Goal: Task Accomplishment & Management: Manage account settings

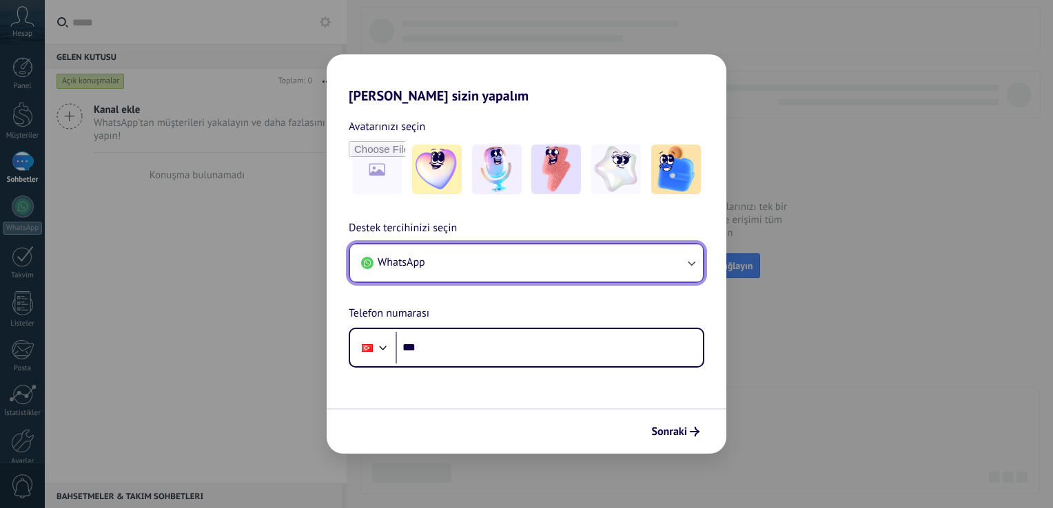
click at [480, 269] on button "WhatsApp" at bounding box center [526, 263] width 353 height 37
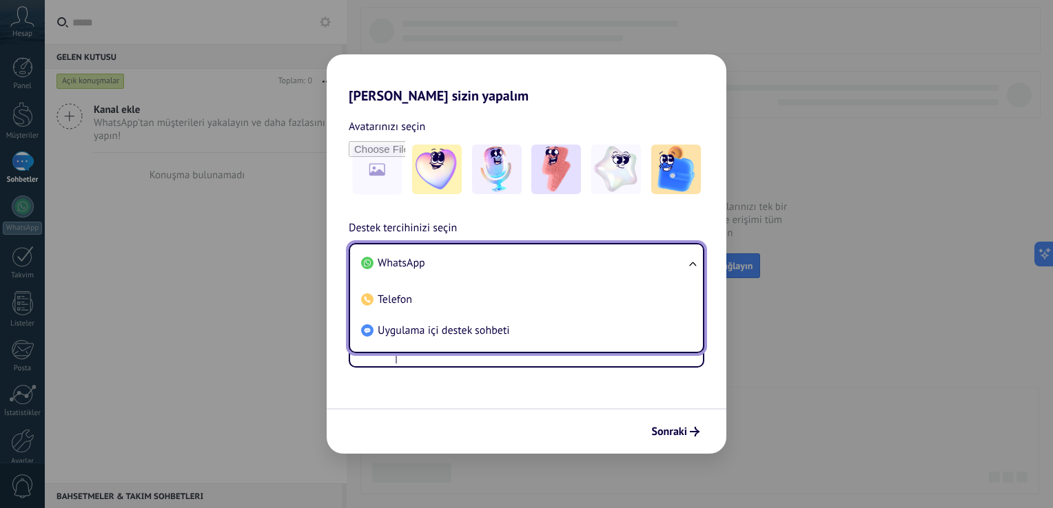
click at [480, 269] on li "WhatsApp" at bounding box center [523, 263] width 336 height 31
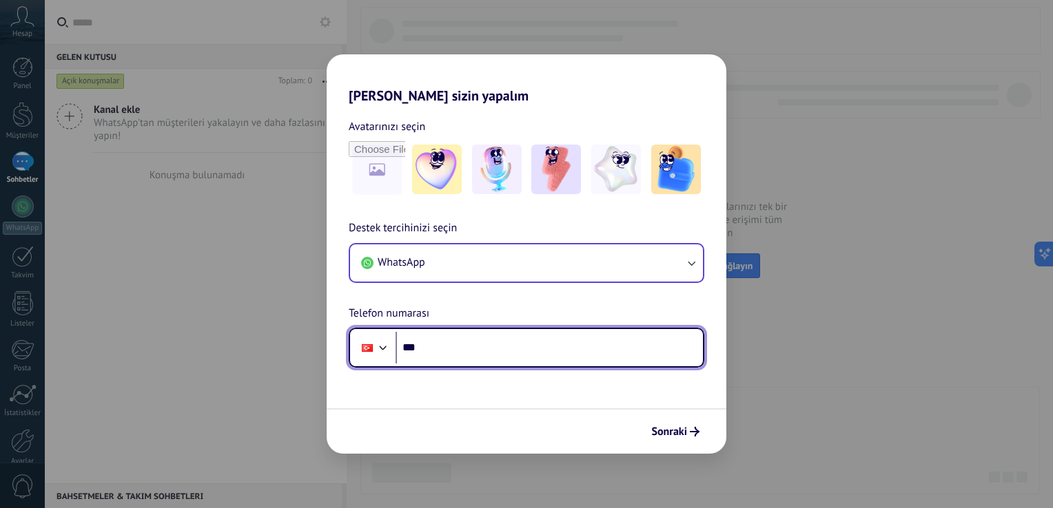
click at [462, 340] on input "***" at bounding box center [548, 348] width 307 height 32
type input "**********"
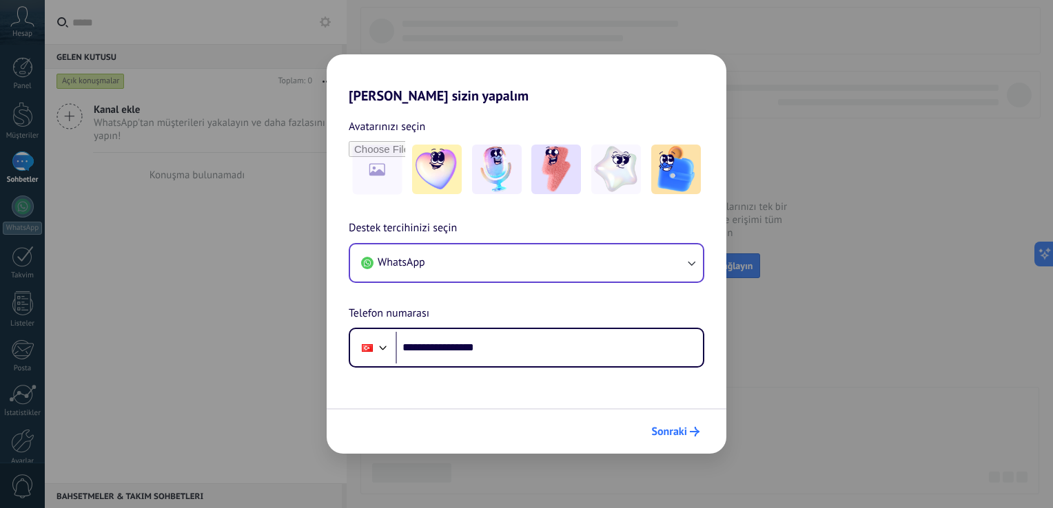
click at [652, 427] on span "Sonraki" at bounding box center [669, 432] width 36 height 10
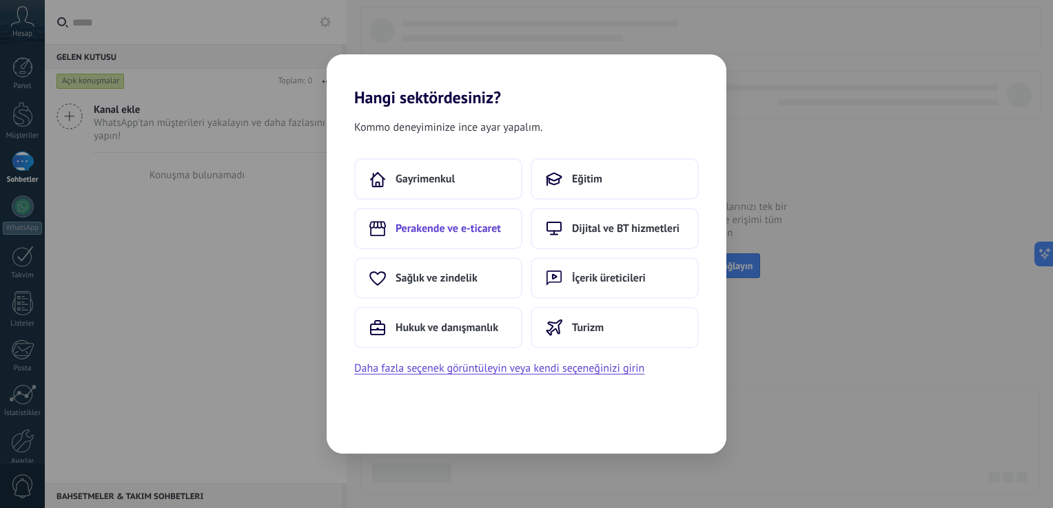
click at [486, 234] on span "Perakende ve e-ticaret" at bounding box center [447, 229] width 105 height 14
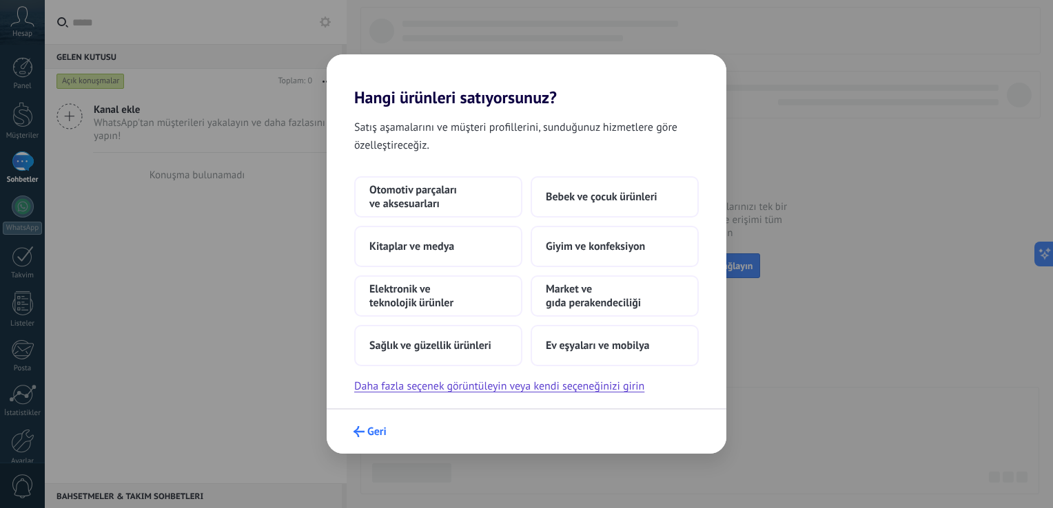
click at [377, 429] on span "Geri" at bounding box center [376, 432] width 19 height 10
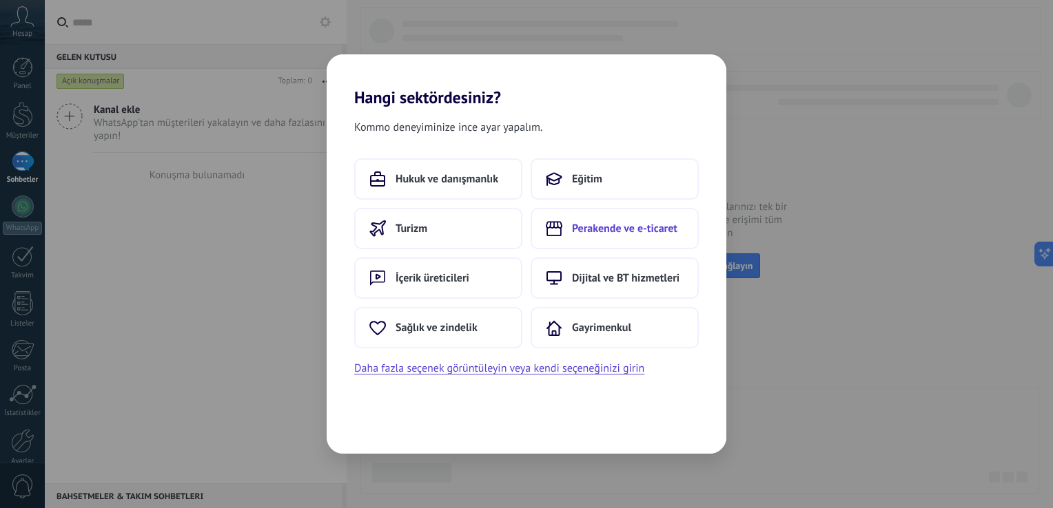
click at [579, 247] on button "Perakende ve e-ticaret" at bounding box center [614, 228] width 168 height 41
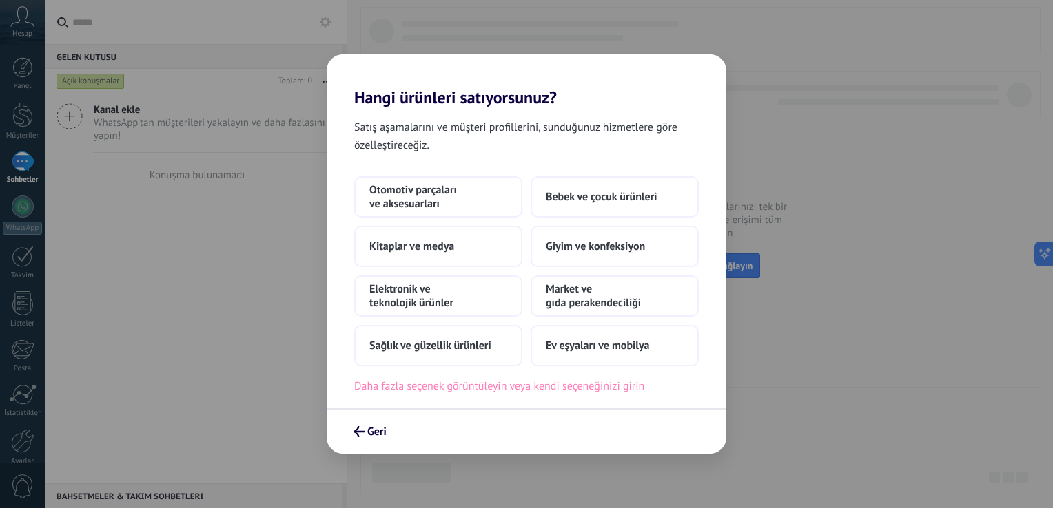
click at [504, 389] on button "Daha fazla seçenek görüntüleyin veya kendi seçeneğinizi girin" at bounding box center [499, 387] width 290 height 18
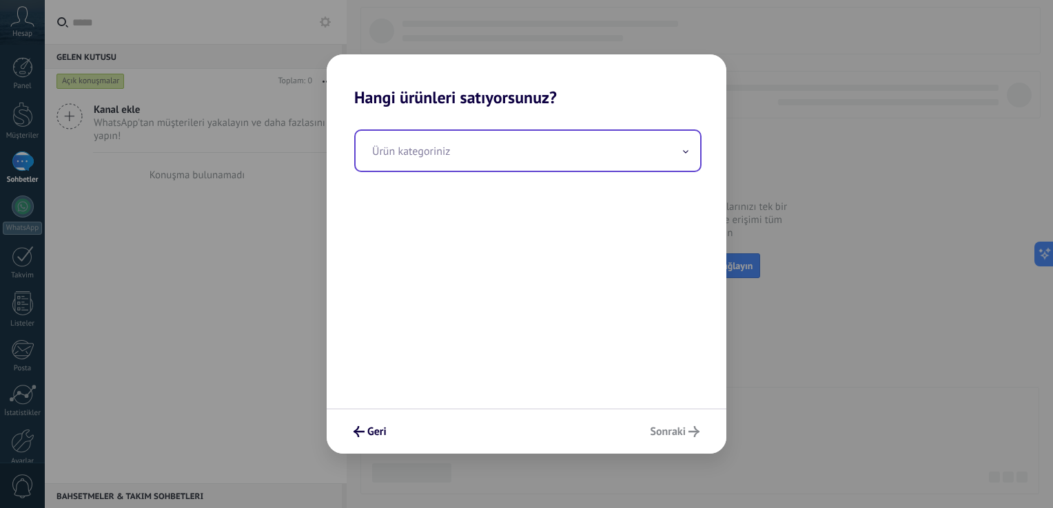
click at [454, 150] on input "text" at bounding box center [527, 151] width 344 height 40
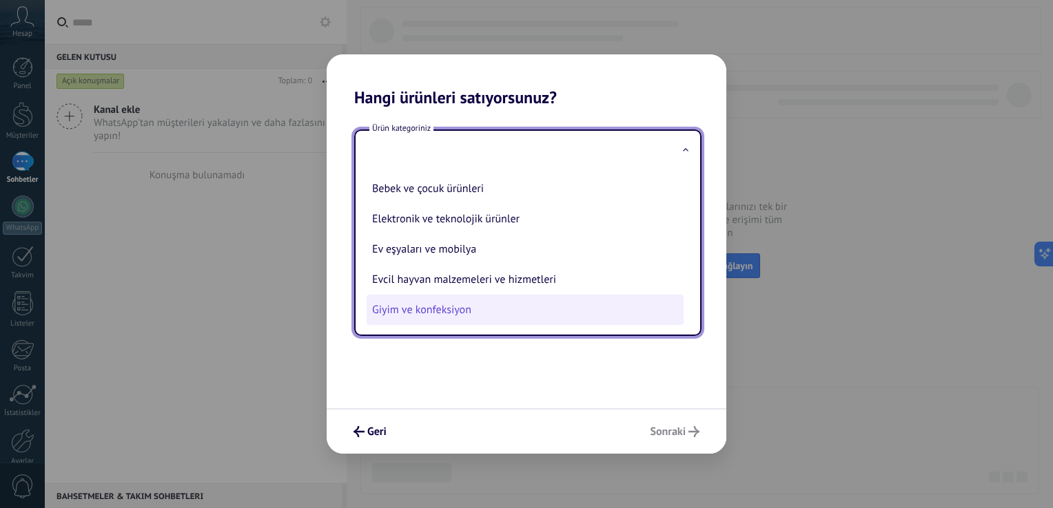
click at [416, 302] on li "Giyim ve konfeksiyon" at bounding box center [525, 310] width 317 height 30
type input "**********"
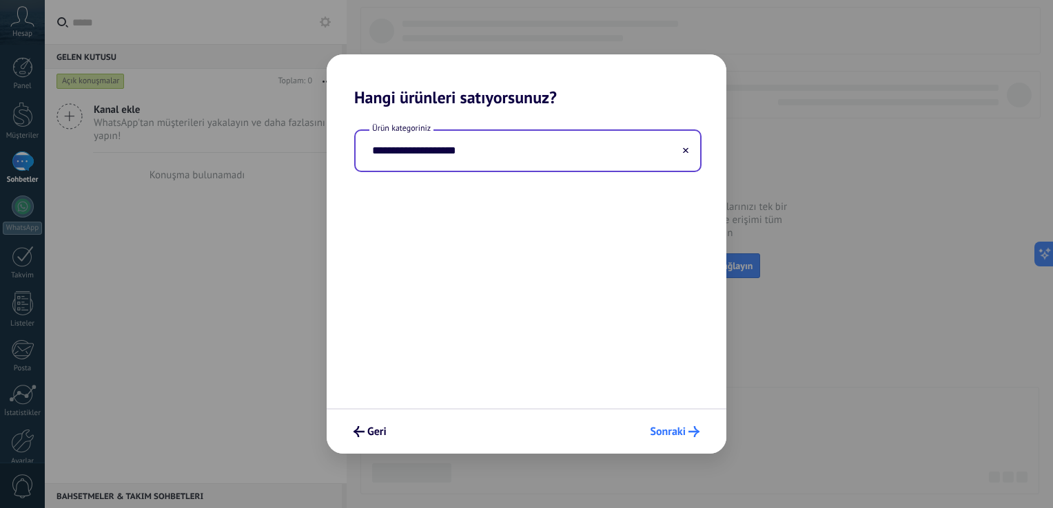
click at [690, 429] on icon "submit" at bounding box center [693, 431] width 11 height 11
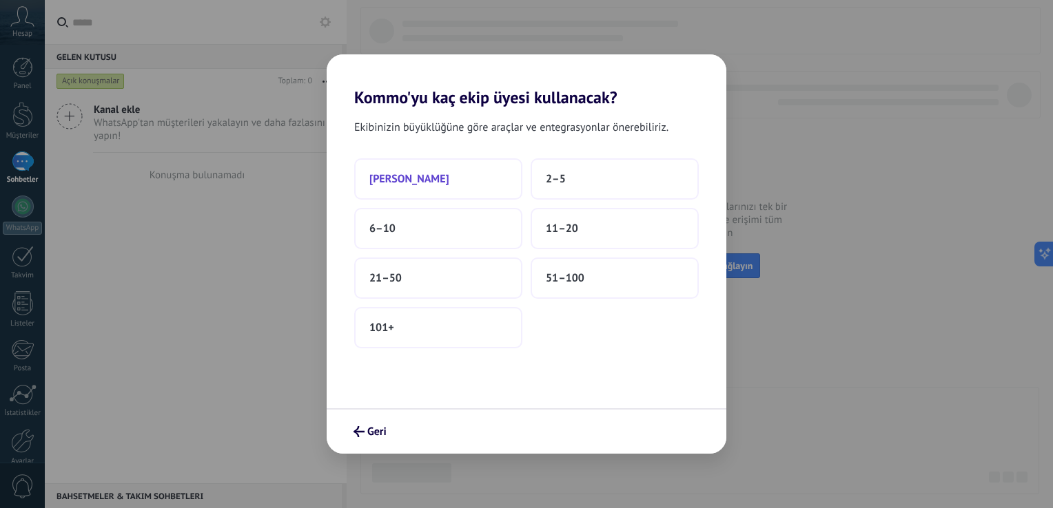
click at [438, 174] on button "[PERSON_NAME]" at bounding box center [438, 178] width 168 height 41
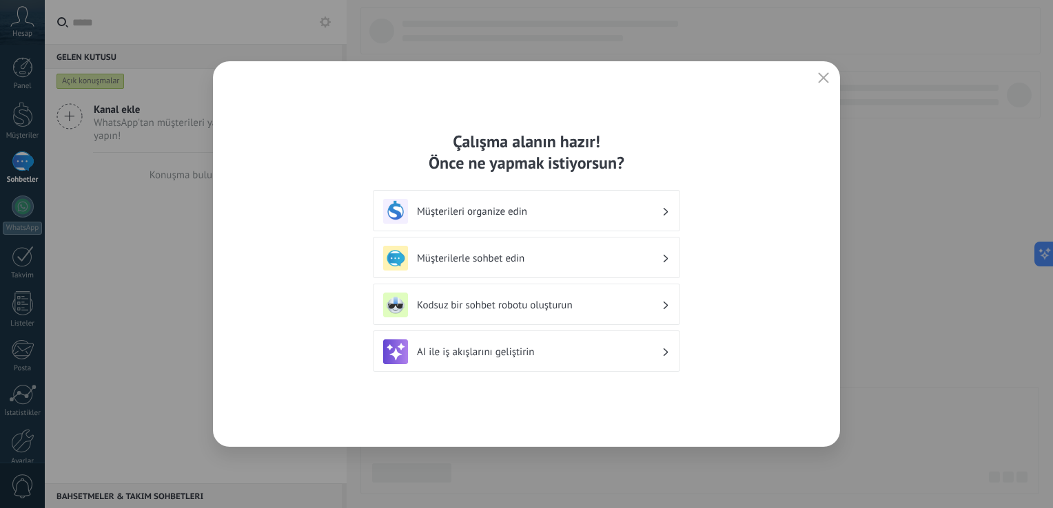
click at [533, 211] on h3 "Müşterileri organize edin" at bounding box center [539, 211] width 245 height 13
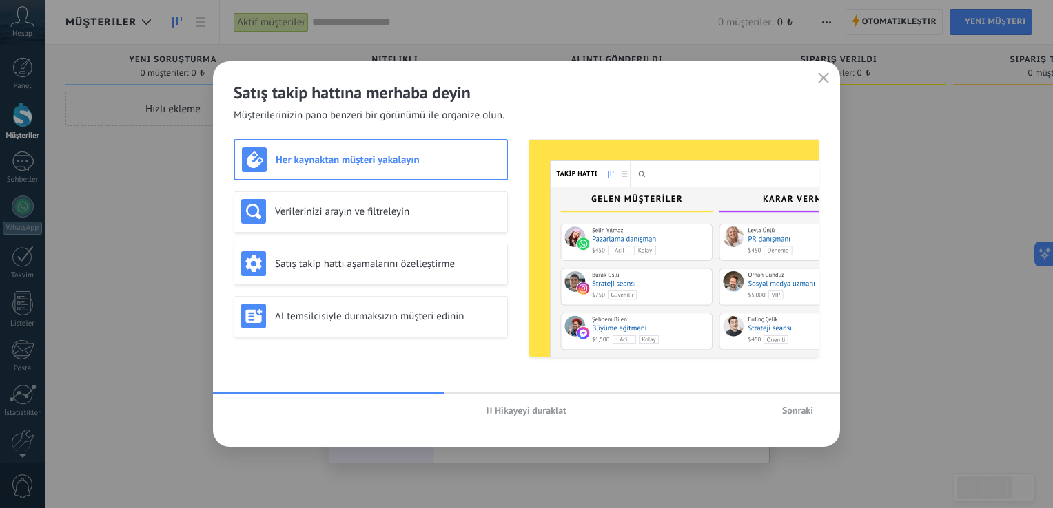
click at [783, 408] on span "Sonraki" at bounding box center [797, 411] width 31 height 10
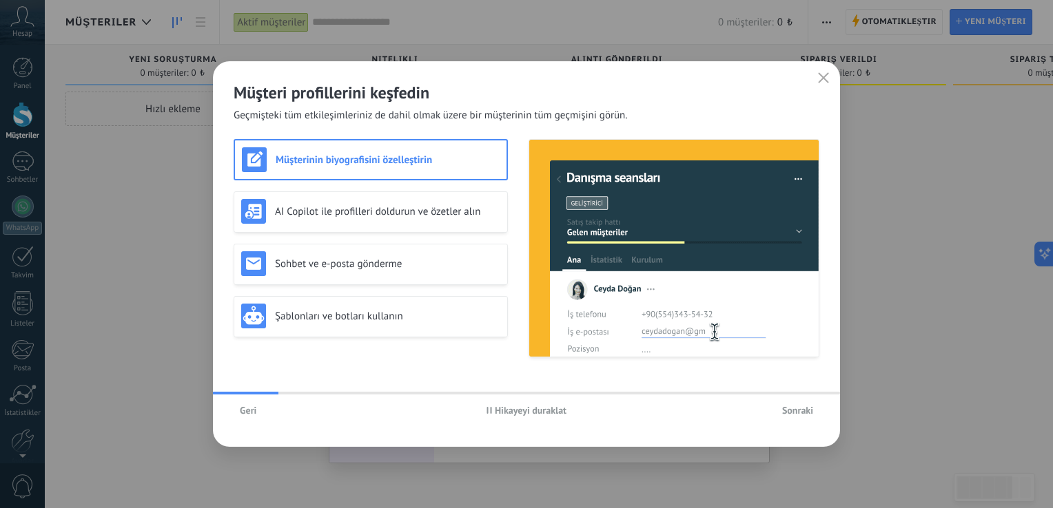
click at [796, 406] on span "Sonraki" at bounding box center [797, 411] width 31 height 10
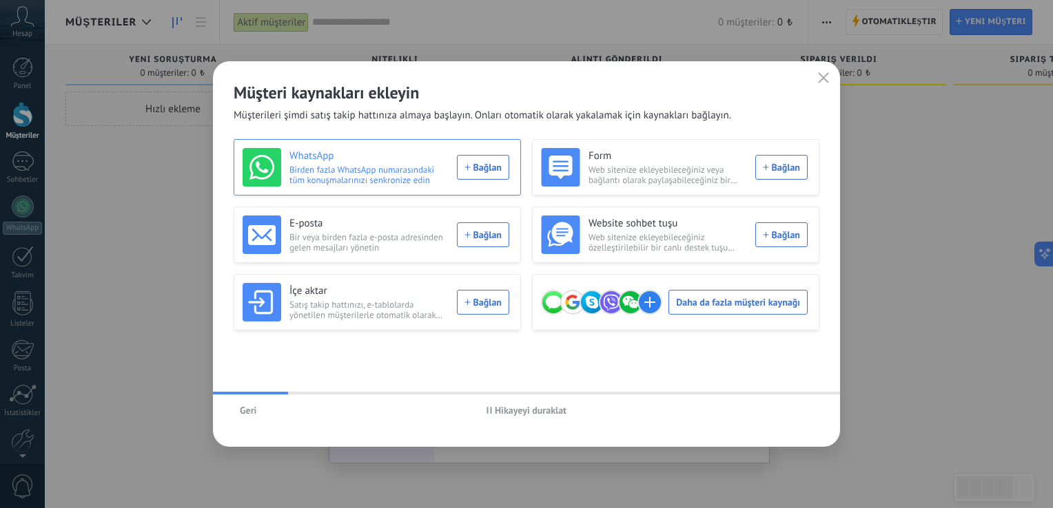
click at [477, 174] on div "WhatsApp Birden fazla WhatsApp numarasındaki tüm konuşmalarınızı senkronize edi…" at bounding box center [376, 167] width 267 height 39
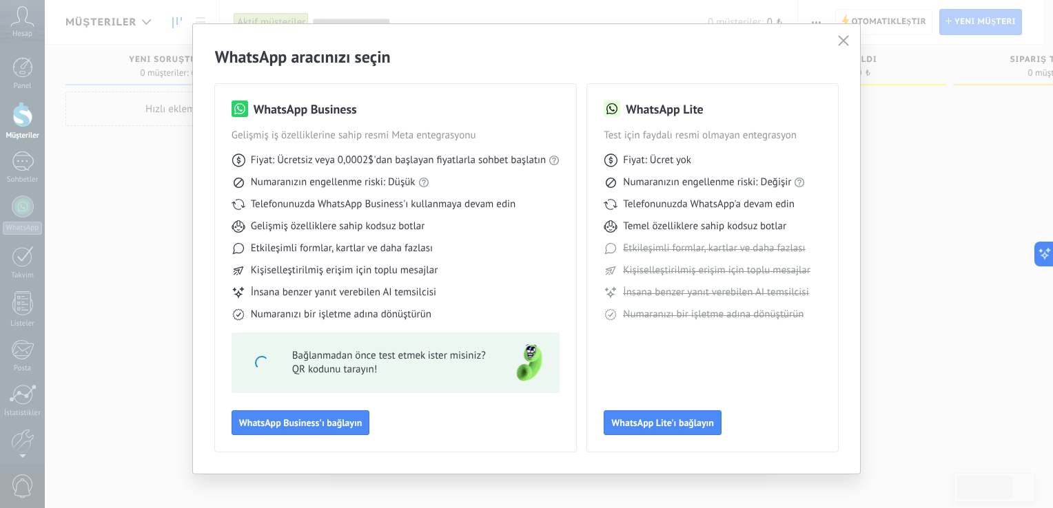
scroll to position [32, 0]
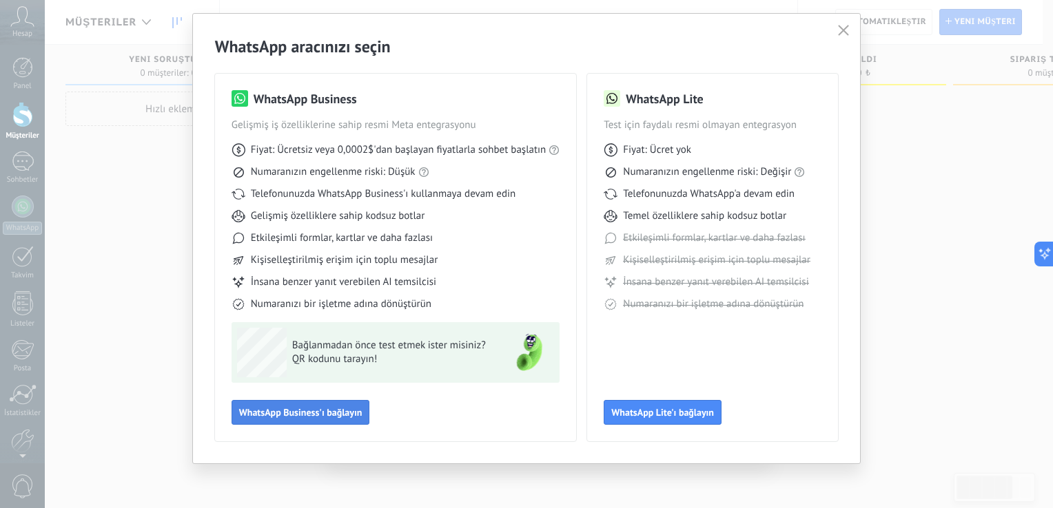
click at [350, 412] on span "WhatsApp Business'ı bağlayın" at bounding box center [300, 413] width 123 height 10
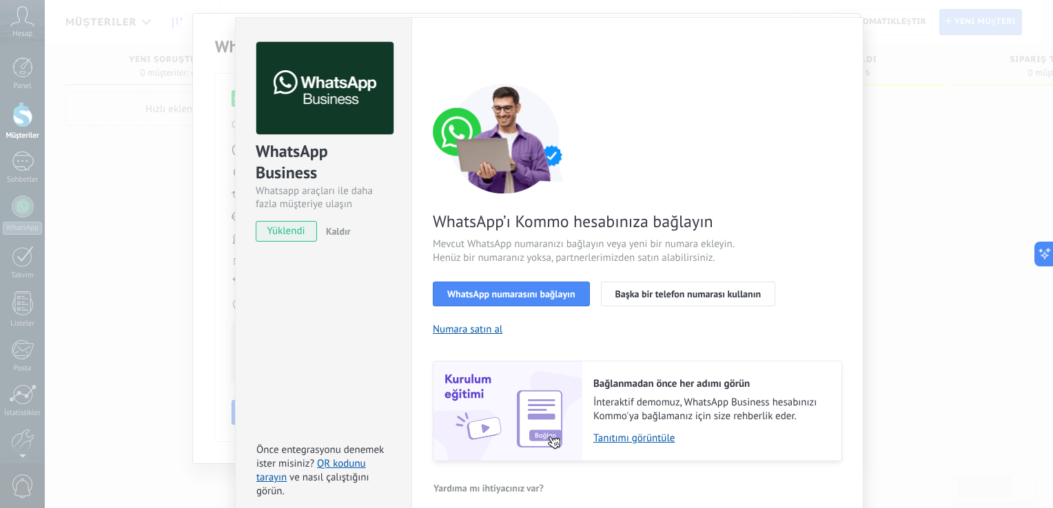
scroll to position [46, 0]
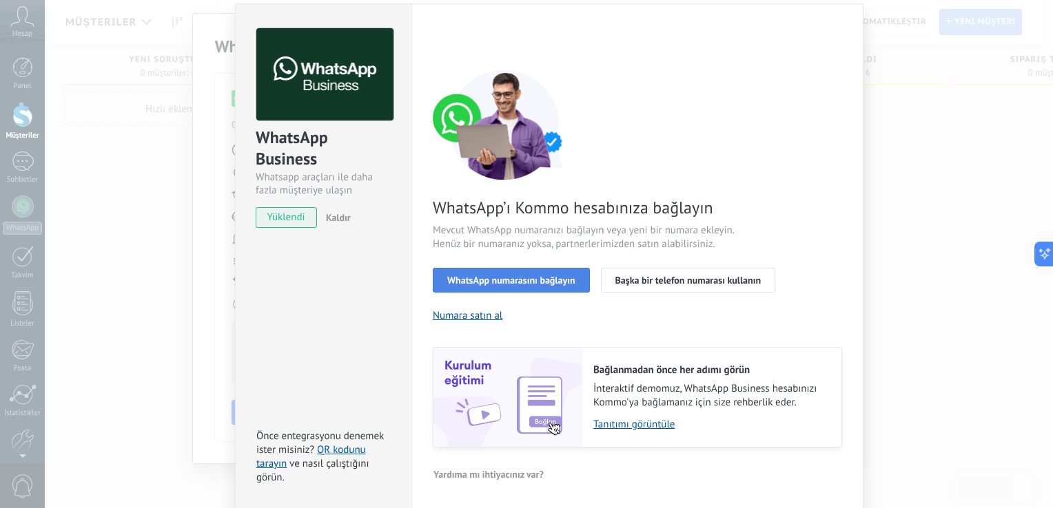
click at [526, 278] on span "WhatsApp numarasını bağlayın" at bounding box center [511, 281] width 128 height 10
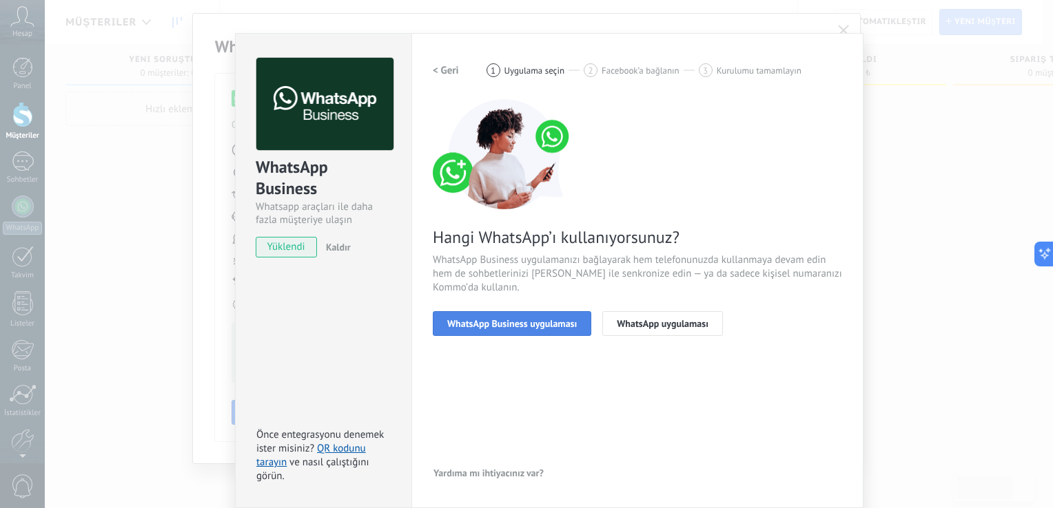
click at [513, 327] on span "WhatsApp Business uygulaması" at bounding box center [512, 324] width 130 height 10
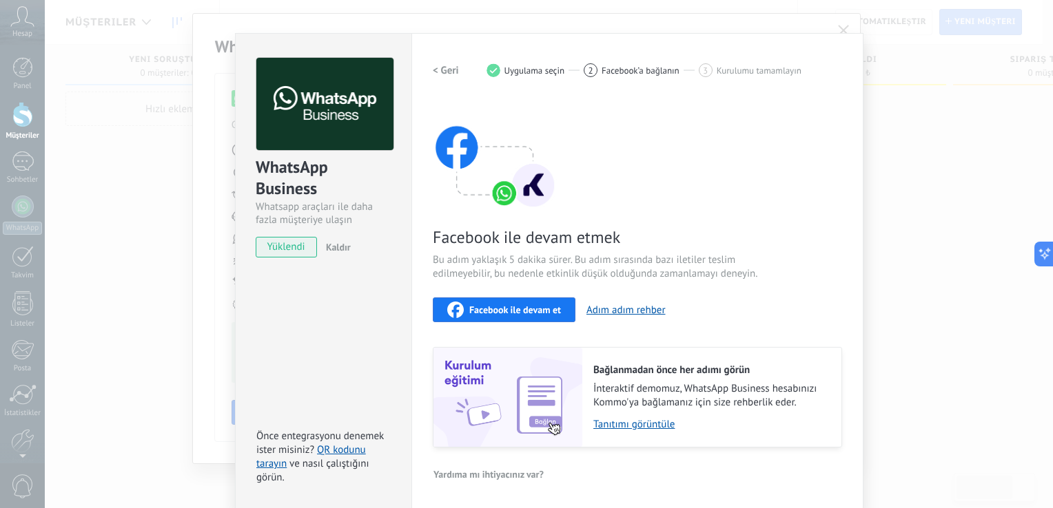
click at [504, 315] on span "Facebook ile devam et" at bounding box center [515, 310] width 92 height 10
click at [300, 254] on span "yüklendi" at bounding box center [286, 247] width 60 height 21
click at [328, 448] on link "QR kodunu tarayın" at bounding box center [311, 457] width 110 height 27
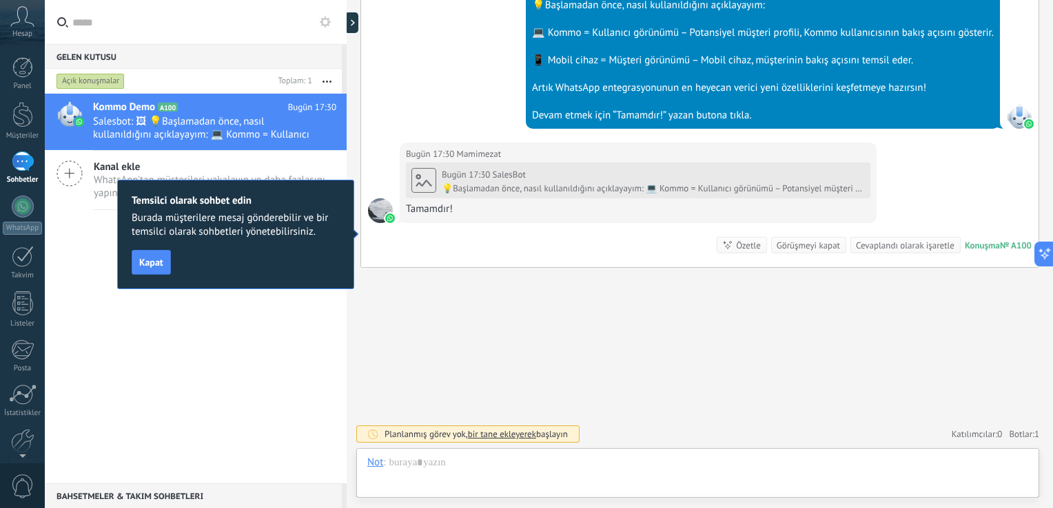
scroll to position [617, 0]
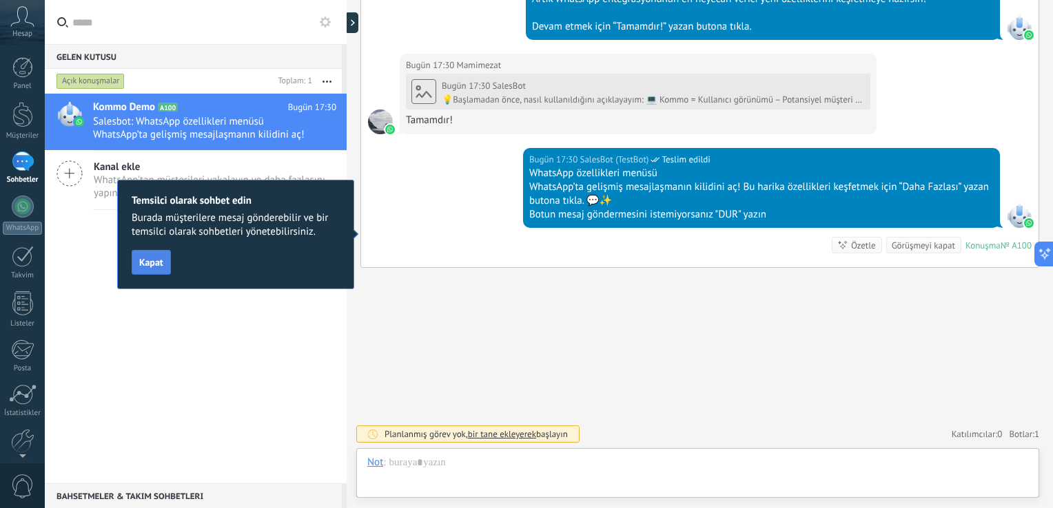
click at [165, 274] on button "Kapat" at bounding box center [151, 262] width 39 height 25
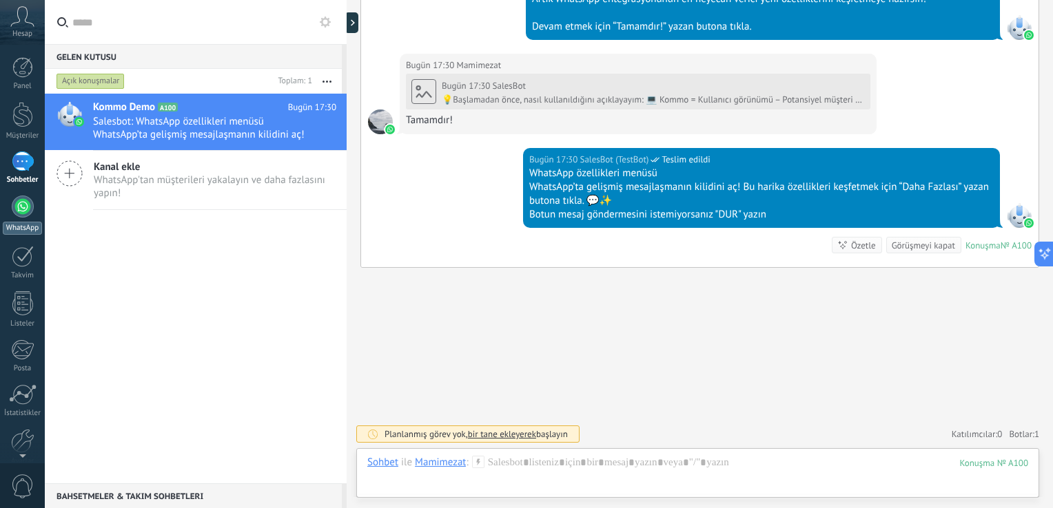
click at [7, 214] on link "WhatsApp" at bounding box center [22, 215] width 45 height 39
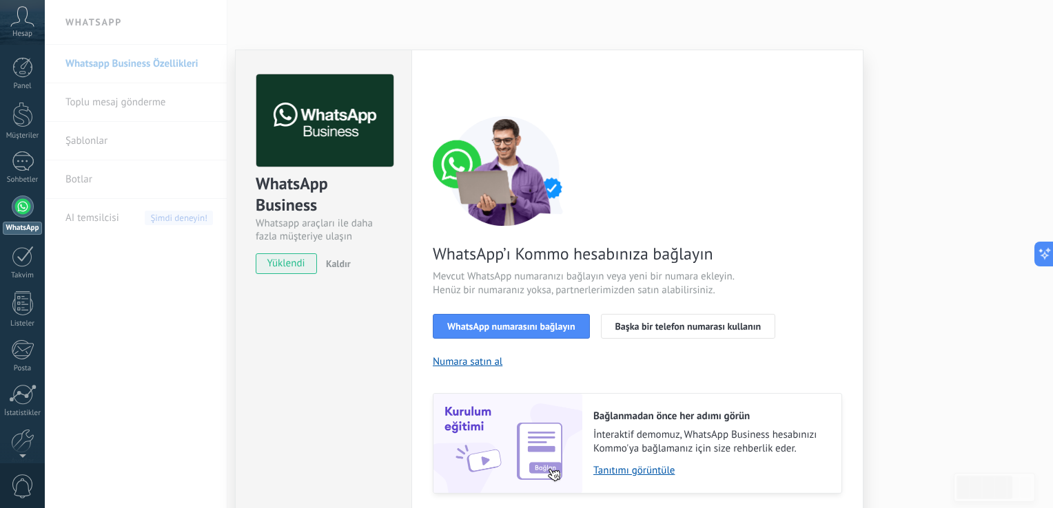
scroll to position [46, 0]
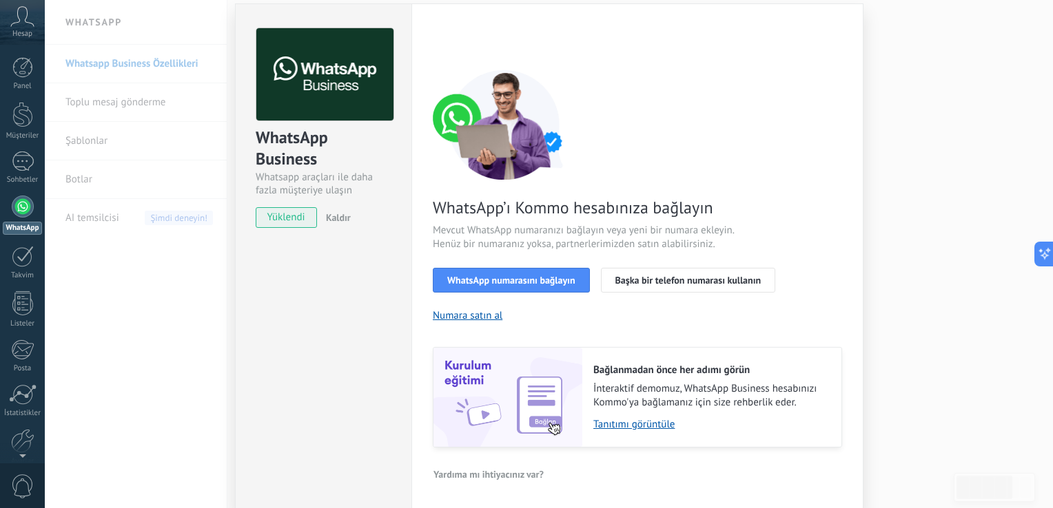
click at [198, 255] on div "WhatsApp Business Whatsapp araçları ile daha fazla müşteriye ulaşın yüklendi Ka…" at bounding box center [549, 254] width 1008 height 508
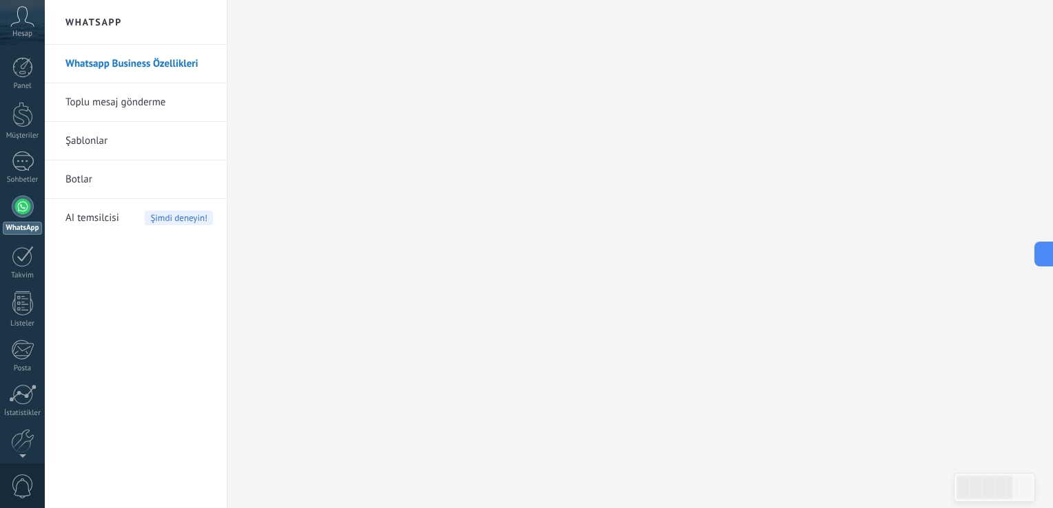
click at [125, 110] on link "Toplu mesaj gönderme" at bounding box center [138, 102] width 147 height 39
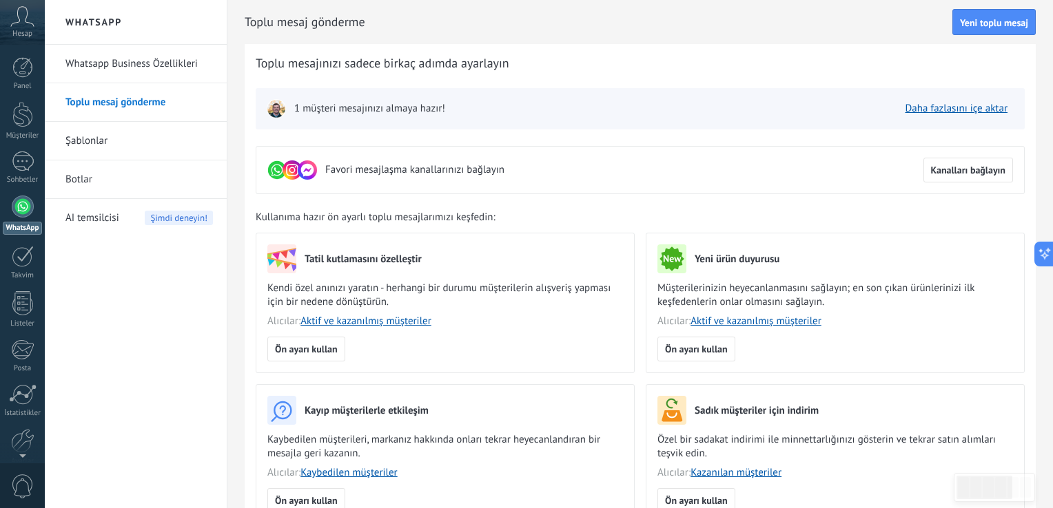
click at [99, 220] on span "AI temsilcisi" at bounding box center [92, 218] width 54 height 39
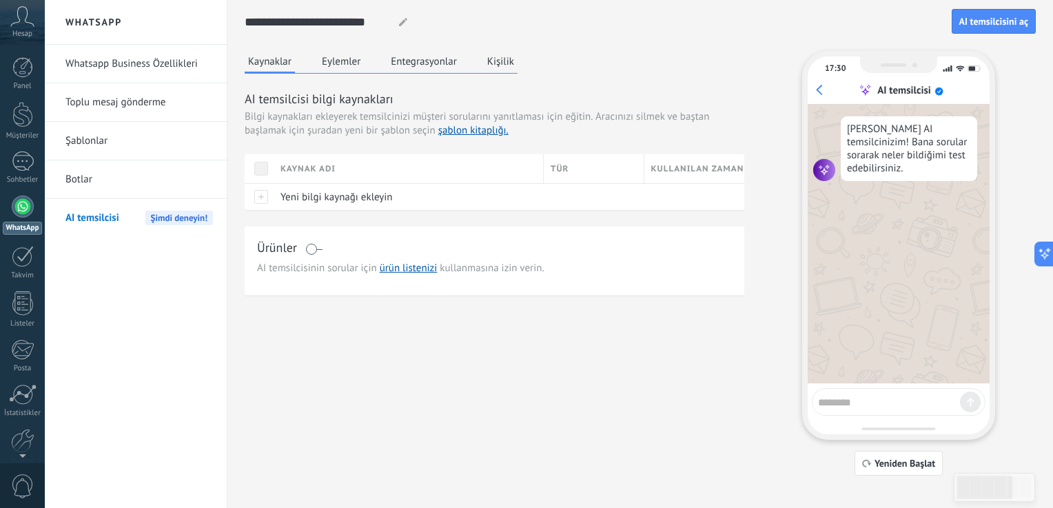
click at [28, 207] on div at bounding box center [23, 207] width 22 height 22
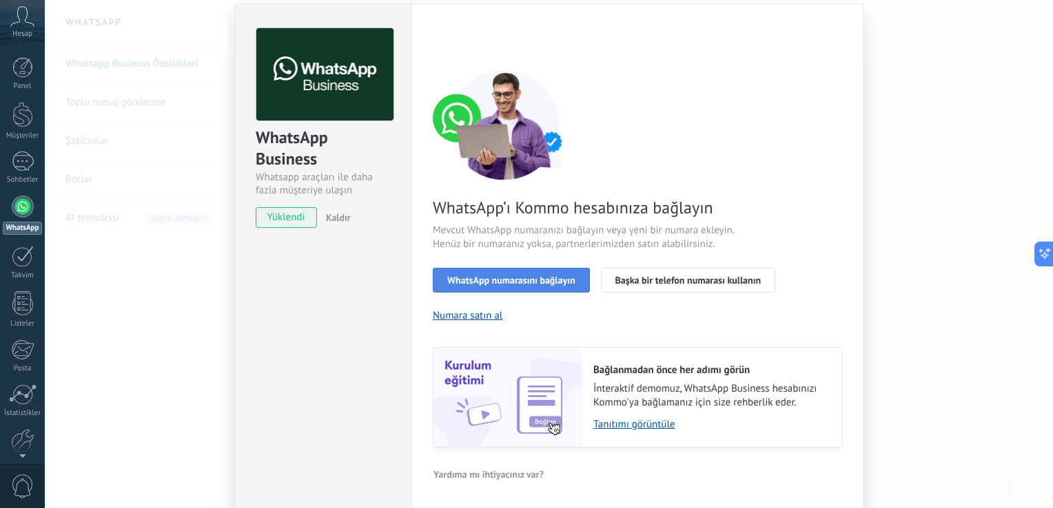
click at [533, 276] on span "WhatsApp numarasını bağlayın" at bounding box center [511, 281] width 128 height 10
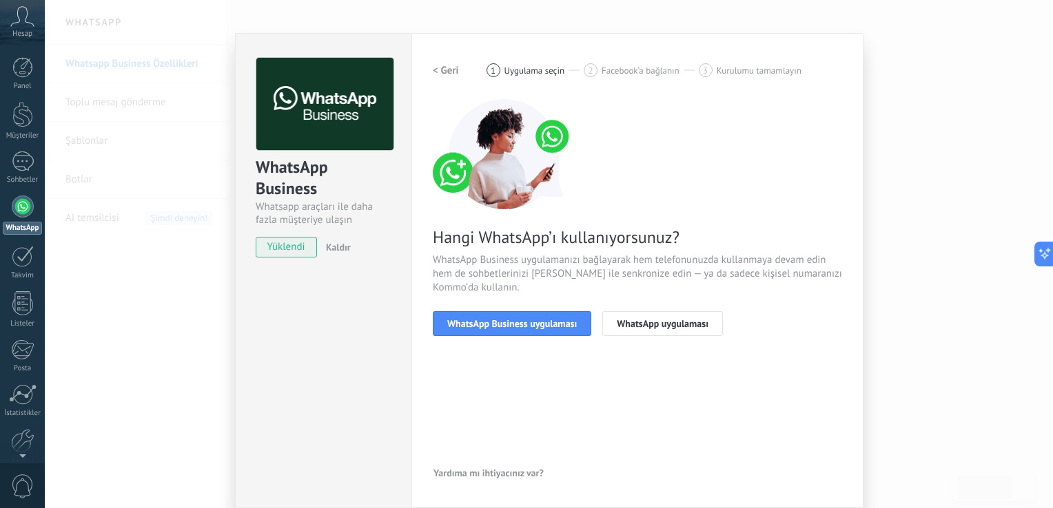
scroll to position [17, 0]
click at [493, 324] on span "WhatsApp Business uygulaması" at bounding box center [512, 324] width 130 height 10
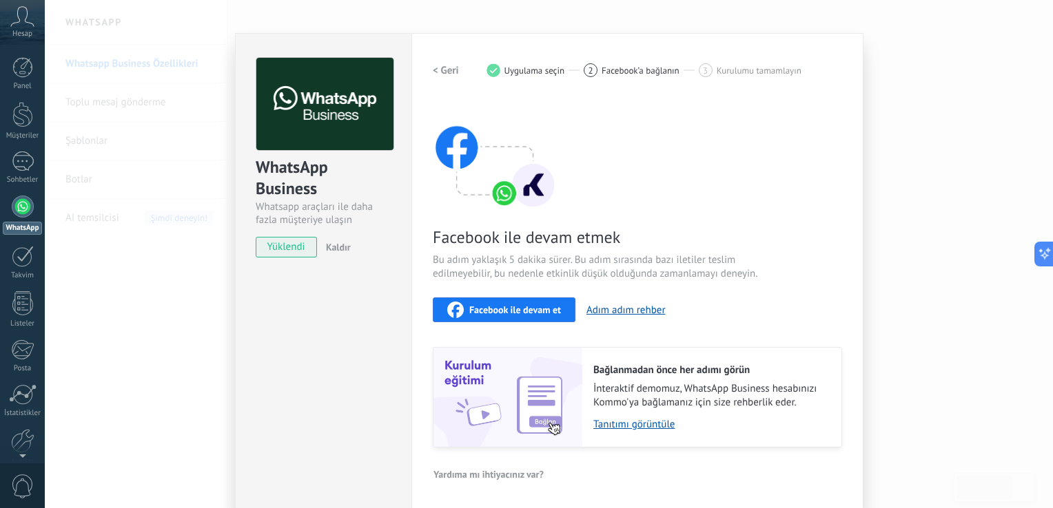
click at [641, 298] on div "Facebook ile devam et Adım adım rehber" at bounding box center [637, 310] width 409 height 25
click at [632, 308] on button "Adım adım rehber" at bounding box center [625, 310] width 79 height 13
click at [635, 406] on span "İnteraktif demomuz, WhatsApp Business hesabınızı Kommo'ya bağlamanız için size …" at bounding box center [710, 396] width 234 height 28
click at [637, 424] on link "Tanıtımı görüntüle" at bounding box center [710, 424] width 234 height 13
click at [12, 32] on div "Hesap" at bounding box center [22, 22] width 45 height 45
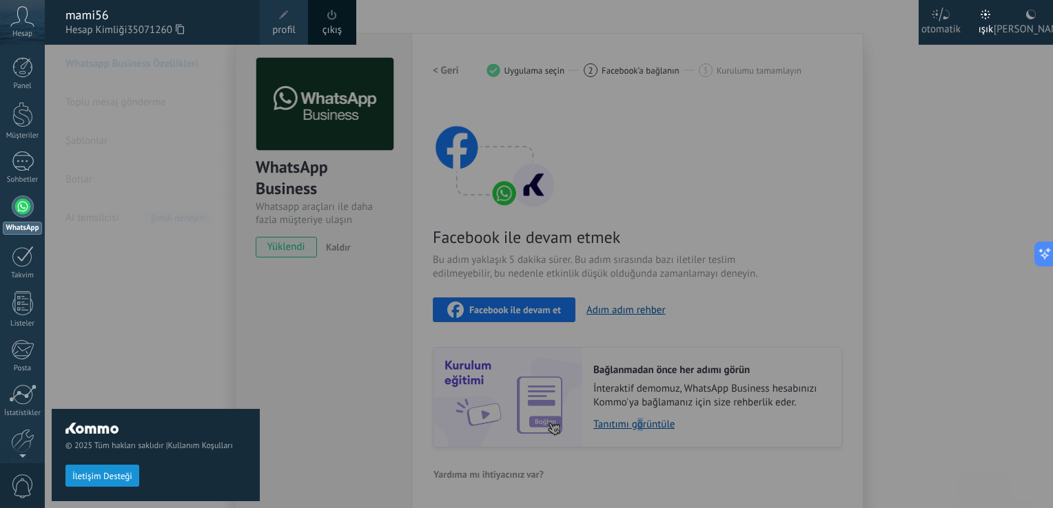
click at [326, 23] on link "çıkış" at bounding box center [331, 30] width 19 height 15
